Goal: Transaction & Acquisition: Download file/media

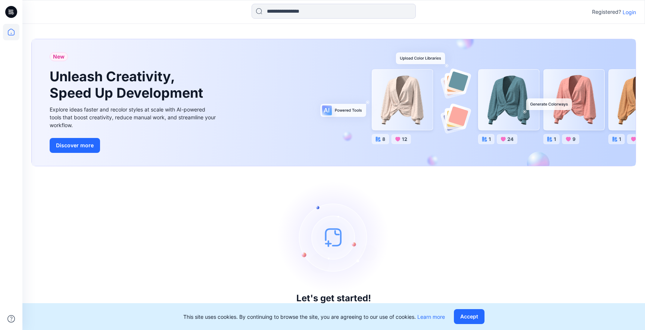
click at [627, 12] on p "Login" at bounding box center [629, 12] width 13 height 8
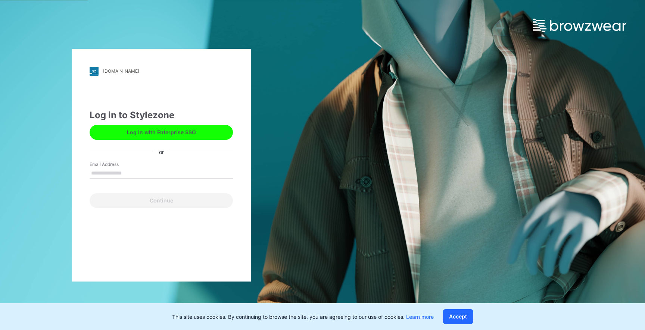
click at [150, 175] on input "Email Address" at bounding box center [161, 173] width 143 height 11
type input "**********"
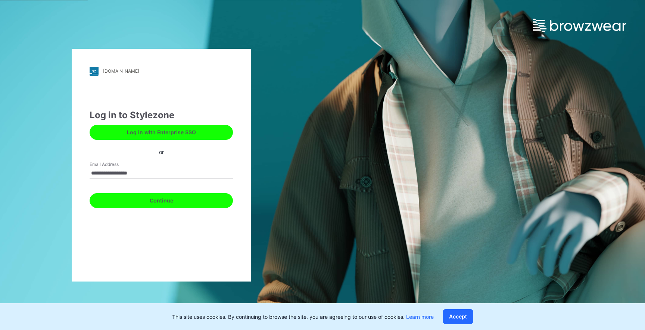
click at [158, 199] on button "Continue" at bounding box center [161, 200] width 143 height 15
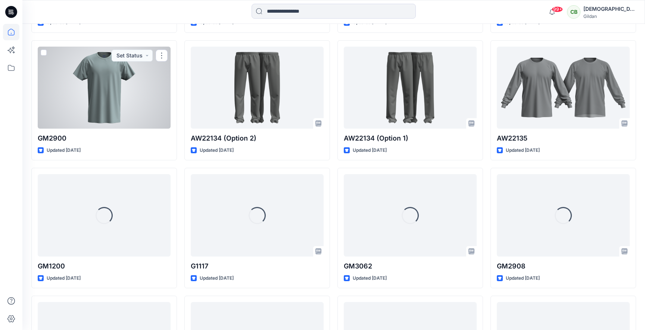
scroll to position [465, 0]
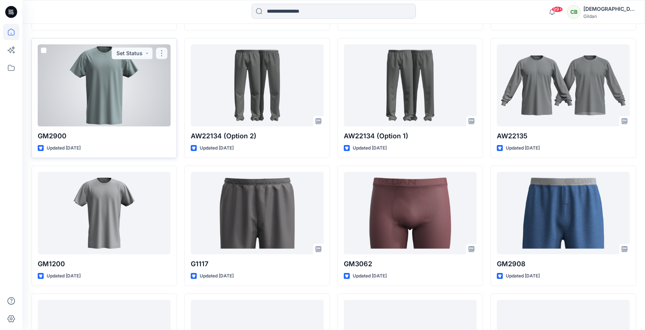
click at [164, 55] on button "button" at bounding box center [162, 53] width 12 height 12
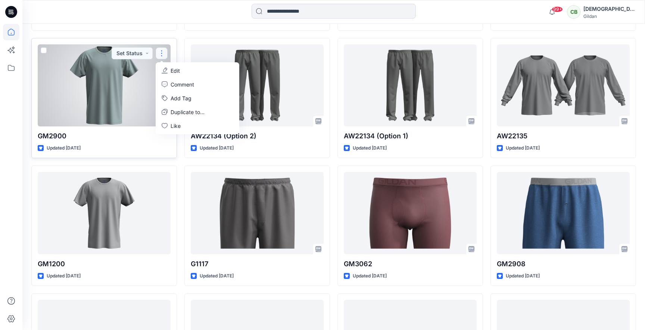
click at [135, 84] on div at bounding box center [104, 85] width 133 height 82
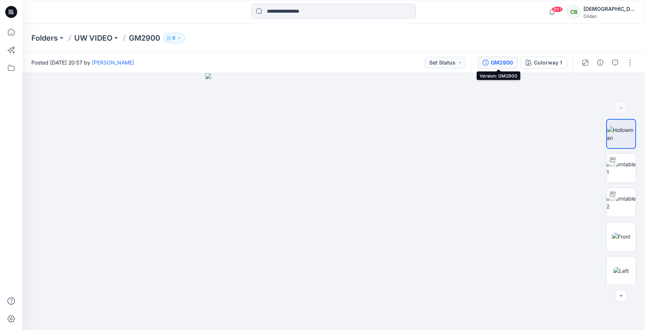
click at [504, 66] on div "GM2900" at bounding box center [502, 63] width 22 height 8
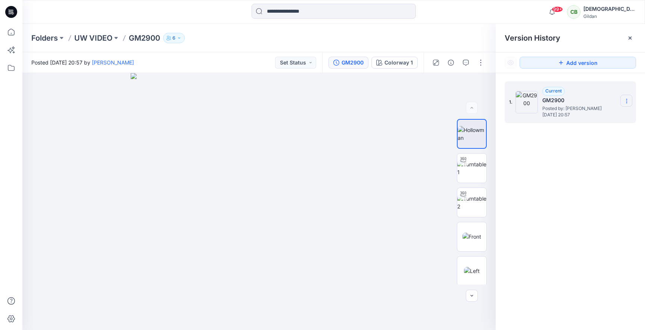
click at [629, 100] on icon at bounding box center [627, 101] width 6 height 6
click at [610, 96] on div "Current GM2900 Posted by: [PERSON_NAME] [DATE] 20:57" at bounding box center [579, 102] width 75 height 31
click at [432, 83] on div at bounding box center [258, 201] width 473 height 257
click at [632, 37] on icon at bounding box center [630, 38] width 6 height 6
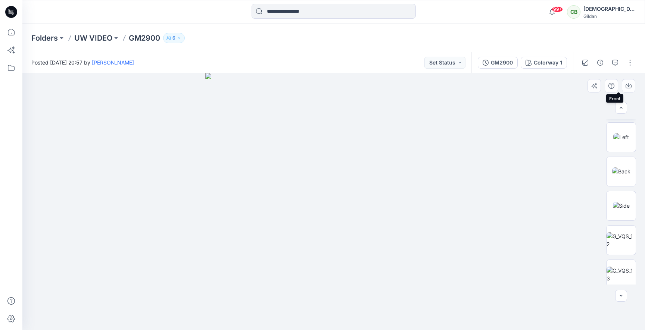
scroll to position [208, 0]
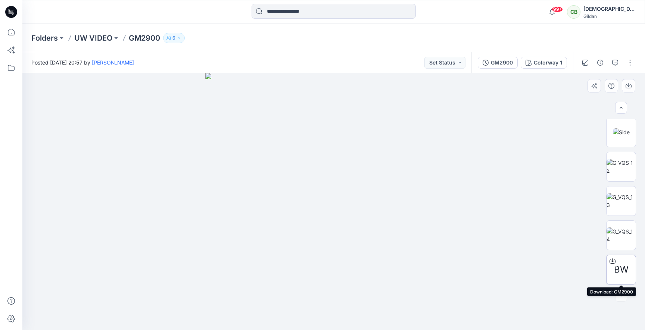
click at [622, 272] on span "BW" at bounding box center [621, 269] width 15 height 13
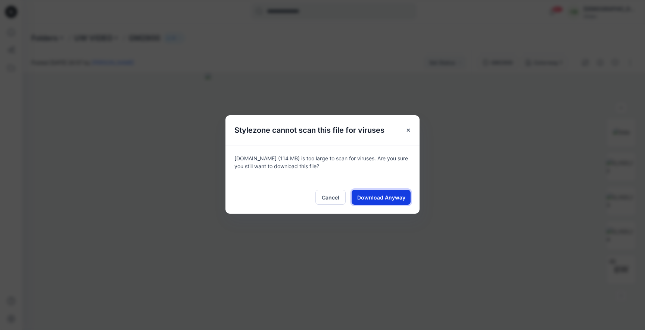
click at [390, 196] on span "Download Anyway" at bounding box center [381, 198] width 48 height 8
